Goal: Task Accomplishment & Management: Manage account settings

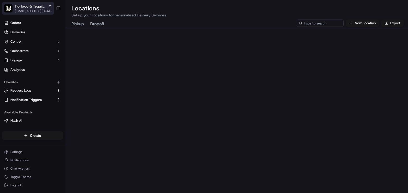
click at [34, 4] on span "Tio Taco & Tequila Bar ([US_STATE])" at bounding box center [31, 6] width 32 height 5
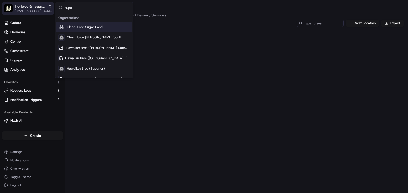
type input "super"
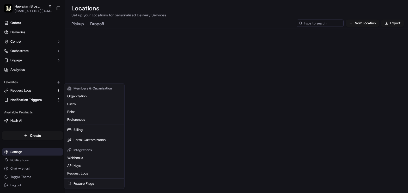
click at [17, 154] on html "Hawaiian Bros (Superior) [EMAIL_ADDRESS][DOMAIN_NAME] Toggle Sidebar Orders Del…" at bounding box center [204, 96] width 408 height 193
click at [88, 95] on link "Organization" at bounding box center [94, 96] width 58 height 8
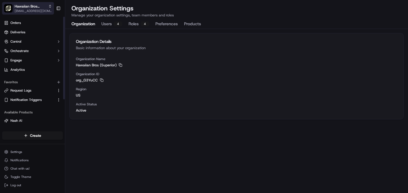
click at [32, 13] on button "Hawaiian Bros (Superior) [EMAIL_ADDRESS][DOMAIN_NAME]" at bounding box center [28, 8] width 52 height 12
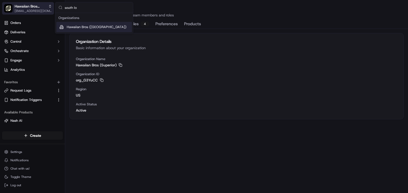
type input "south loo"
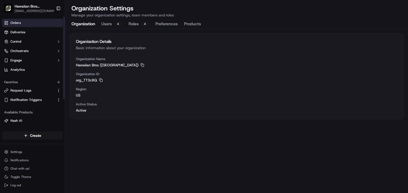
click at [42, 23] on link "Orders" at bounding box center [32, 23] width 61 height 8
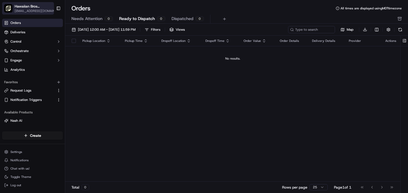
click at [52, 11] on button "Hawaiian Bros (South Loop) [EMAIL_ADDRESS][DOMAIN_NAME]" at bounding box center [28, 8] width 52 height 12
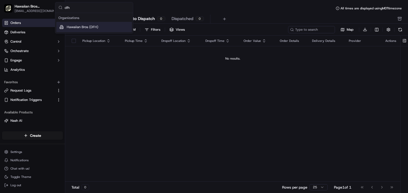
type input "dfh"
click at [91, 27] on span "Hawaiian Bros (DFH)" at bounding box center [83, 27] width 32 height 5
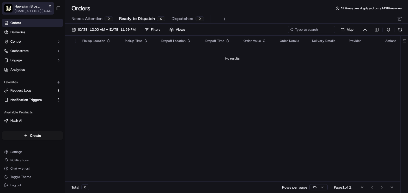
click at [26, 8] on span "Hawaiian Bros (DFH)" at bounding box center [31, 6] width 32 height 5
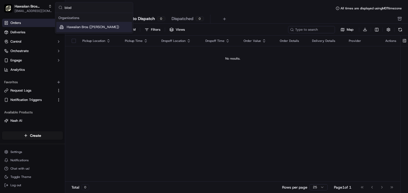
type input "blodg"
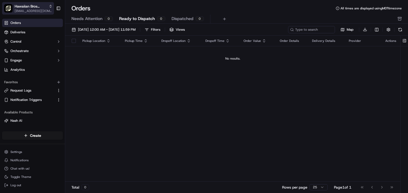
click at [36, 9] on span "[EMAIL_ADDRESS][DOMAIN_NAME]" at bounding box center [34, 11] width 38 height 4
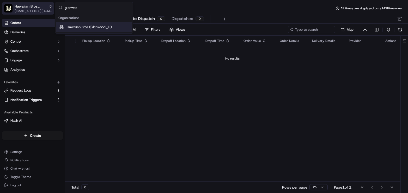
type input "glenwood"
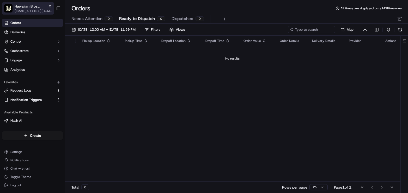
click at [23, 8] on span "Hawaiian Bros (Glenwood_IL)" at bounding box center [31, 6] width 32 height 5
click at [22, 8] on span "Hawaiian Bros (Glenwood_IL)" at bounding box center [31, 6] width 32 height 5
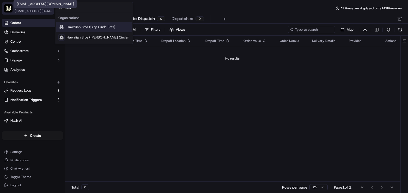
type input "circle"
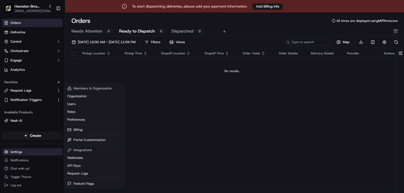
click at [19, 153] on html "To start dispatching deliveries, please add your payment information. Add Billi…" at bounding box center [202, 96] width 404 height 193
click at [94, 98] on link "Organization" at bounding box center [94, 96] width 58 height 8
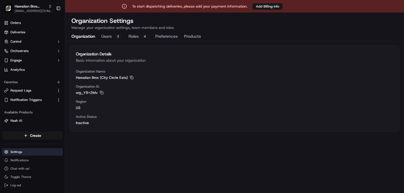
click at [26, 151] on html "To start dispatching deliveries, please add your payment information. Add Billi…" at bounding box center [202, 96] width 404 height 193
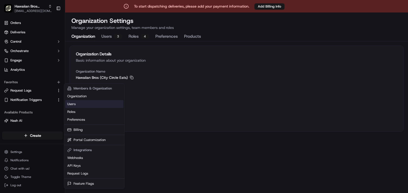
click at [80, 105] on link "Users" at bounding box center [94, 104] width 58 height 8
